Goal: Task Accomplishment & Management: Use online tool/utility

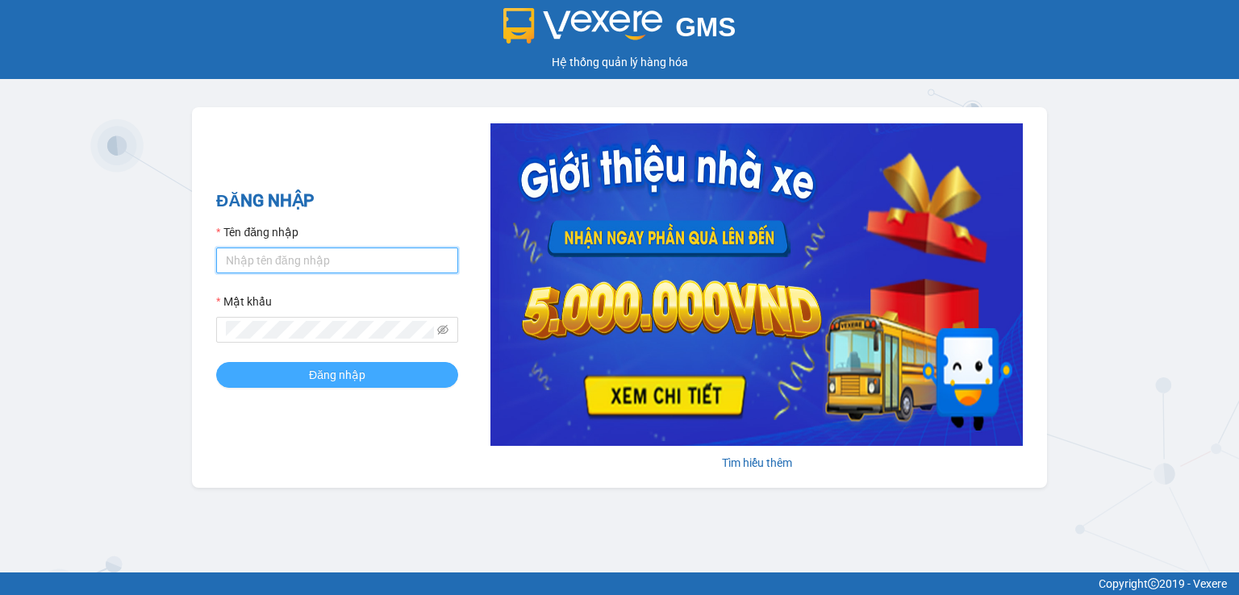
type input "thuy94.phuongnam"
click at [355, 372] on span "Đăng nhập" at bounding box center [337, 375] width 56 height 18
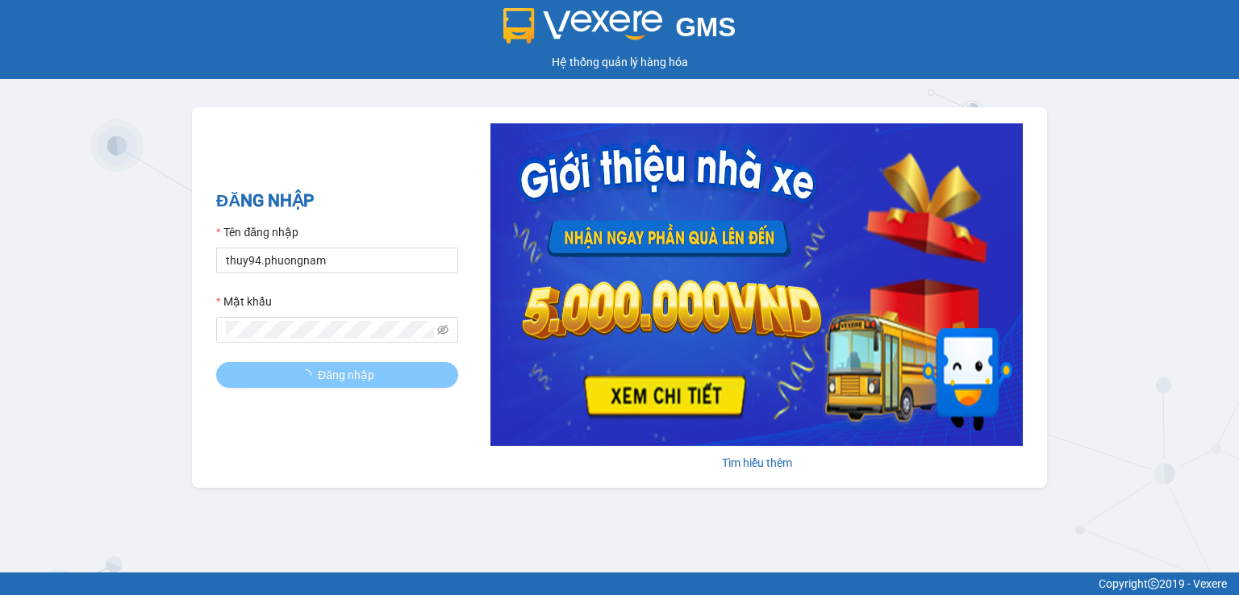
click at [355, 372] on span "Đăng nhập" at bounding box center [346, 375] width 56 height 18
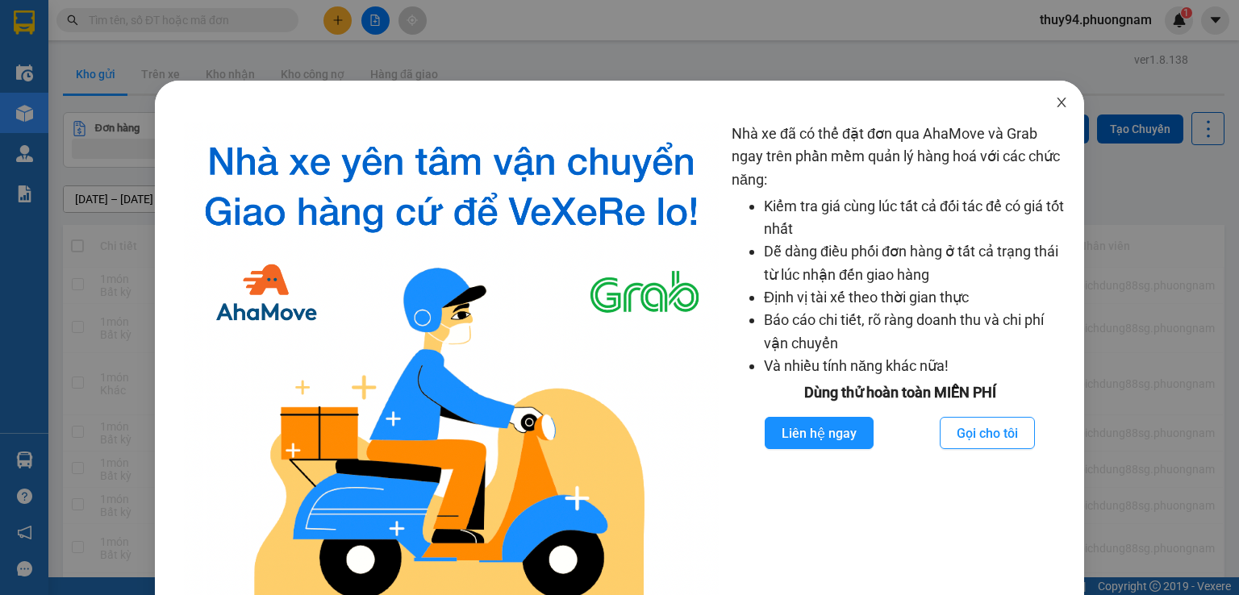
click at [1061, 104] on span "Close" at bounding box center [1061, 103] width 45 height 45
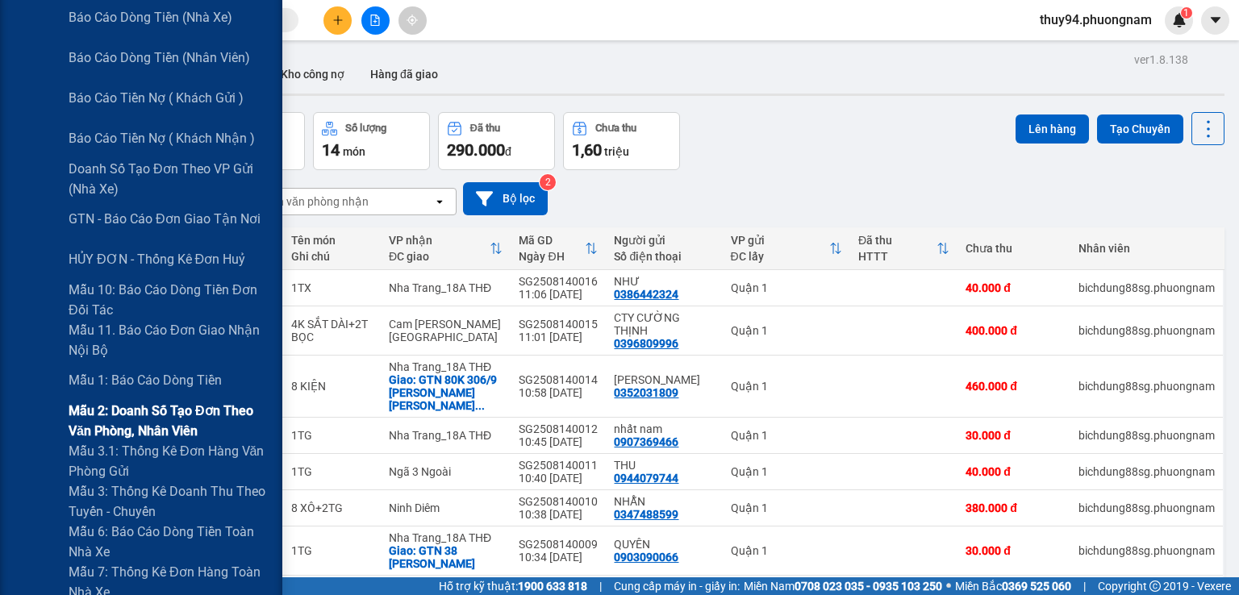
scroll to position [403, 0]
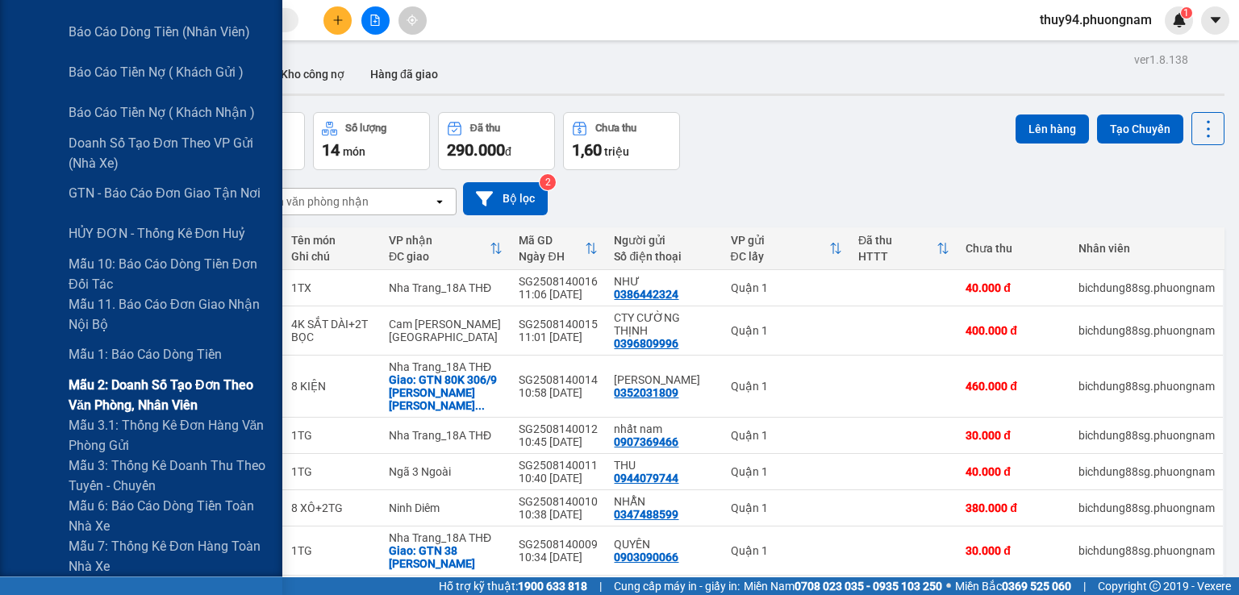
click at [172, 390] on span "Mẫu 2: Doanh số tạo đơn theo Văn phòng, nhân viên" at bounding box center [170, 395] width 202 height 40
